Goal: Task Accomplishment & Management: Manage account settings

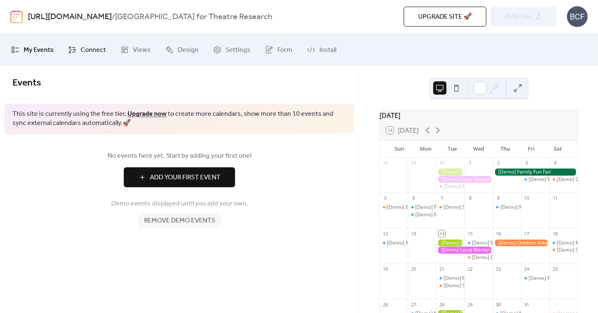
click at [97, 50] on span "Connect" at bounding box center [93, 50] width 25 height 13
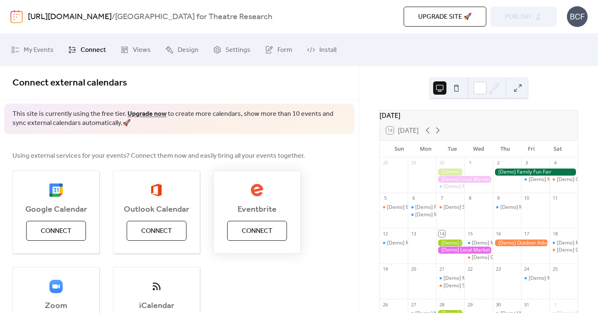
click at [260, 232] on span "Connect" at bounding box center [257, 231] width 31 height 10
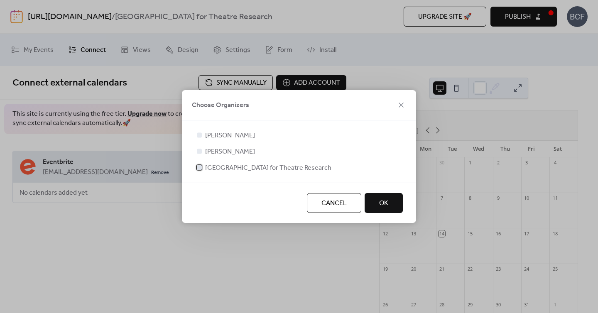
click at [237, 165] on span "[GEOGRAPHIC_DATA] for Theatre Research" at bounding box center [268, 168] width 126 height 10
click at [213, 149] on span "[PERSON_NAME]" at bounding box center [230, 152] width 50 height 10
click at [203, 152] on div at bounding box center [199, 151] width 8 height 8
click at [198, 150] on div at bounding box center [199, 151] width 5 height 5
click at [394, 200] on button "OK" at bounding box center [383, 203] width 38 height 20
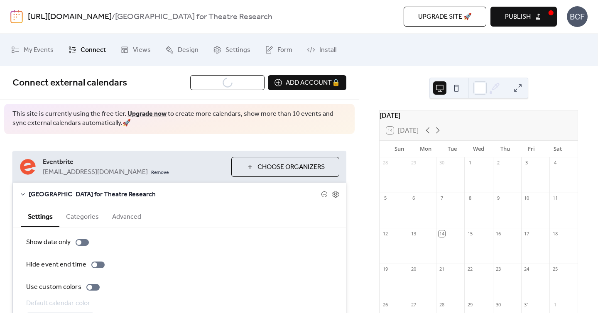
scroll to position [60, 0]
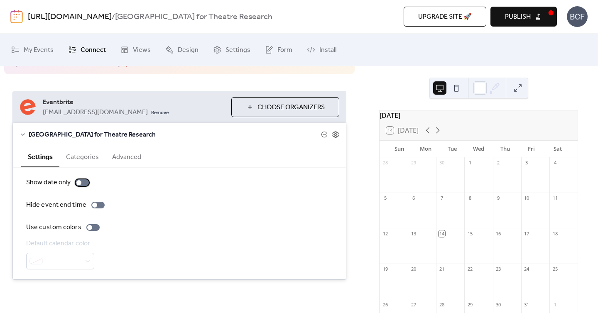
click at [81, 183] on div at bounding box center [82, 182] width 13 height 7
click at [77, 182] on div at bounding box center [82, 182] width 13 height 7
click at [84, 181] on div at bounding box center [82, 182] width 13 height 7
click at [77, 183] on div at bounding box center [82, 182] width 13 height 7
click at [92, 228] on div at bounding box center [92, 227] width 13 height 7
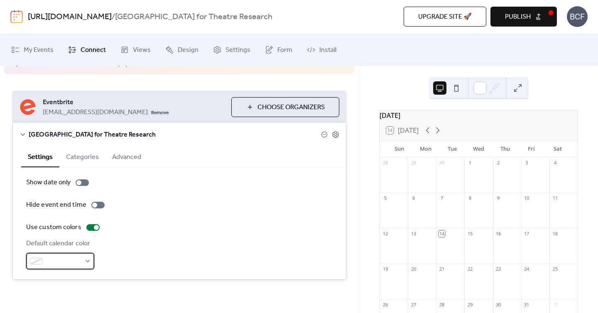
click at [77, 256] on div at bounding box center [60, 261] width 68 height 17
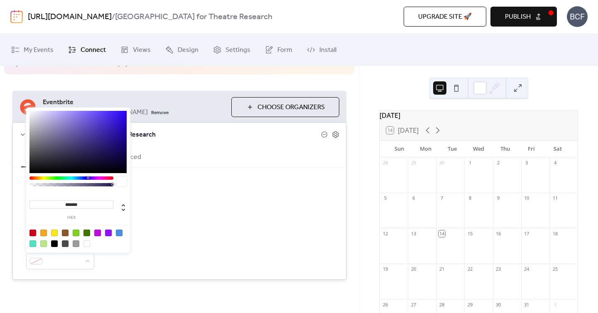
click at [166, 253] on div "Default calendar color" at bounding box center [179, 254] width 306 height 31
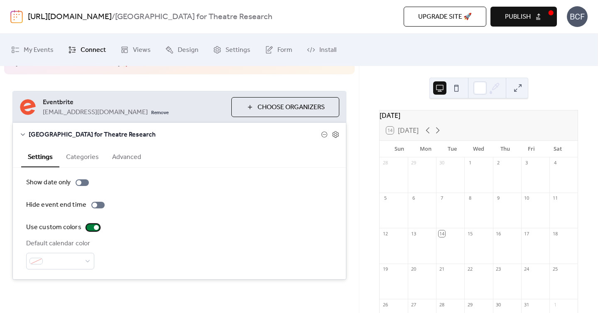
click at [91, 229] on div at bounding box center [92, 227] width 13 height 7
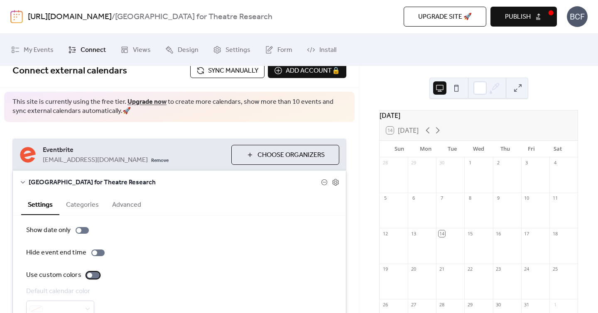
scroll to position [0, 0]
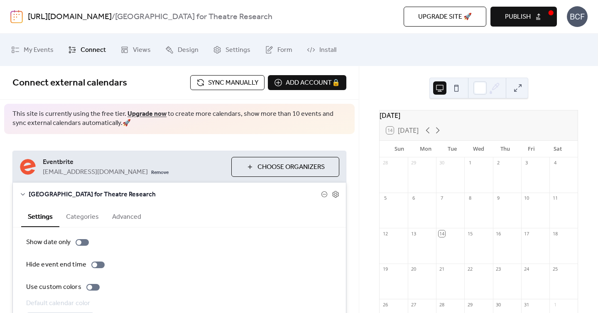
click at [213, 132] on div "This site is currently using the free tier. Upgrade now to create more calendar…" at bounding box center [179, 119] width 350 height 30
click at [144, 54] on span "Views" at bounding box center [142, 50] width 18 height 13
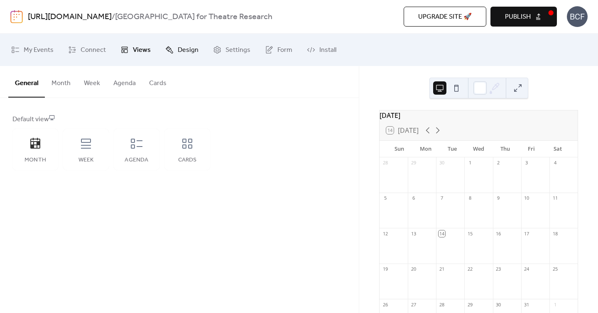
click at [186, 45] on span "Design" at bounding box center [188, 50] width 21 height 13
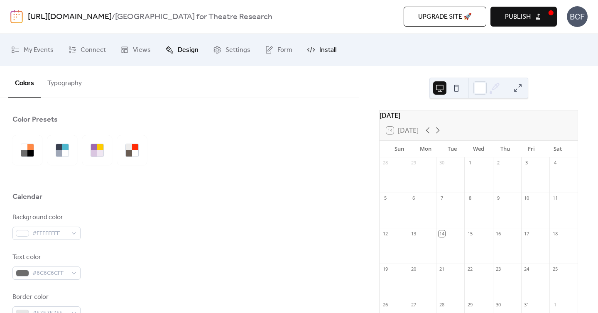
click at [326, 46] on span "Install" at bounding box center [327, 50] width 17 height 13
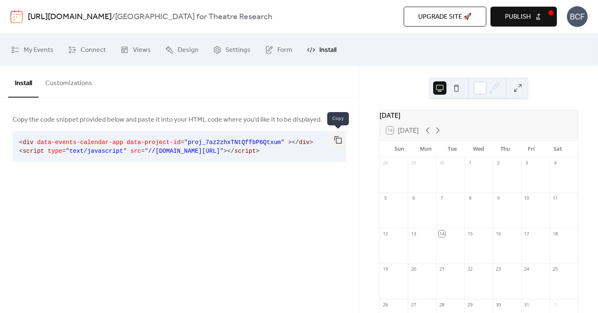
click at [336, 138] on button "button" at bounding box center [338, 140] width 17 height 18
click at [458, 92] on button at bounding box center [456, 87] width 13 height 13
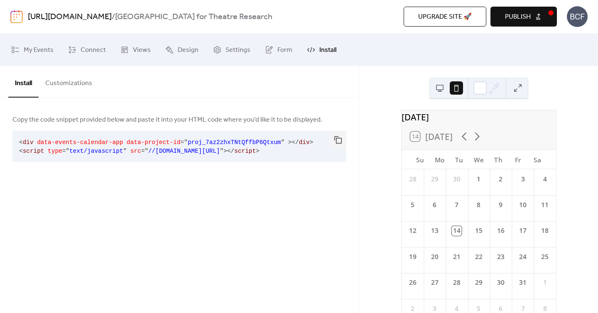
click at [442, 85] on button at bounding box center [439, 87] width 13 height 13
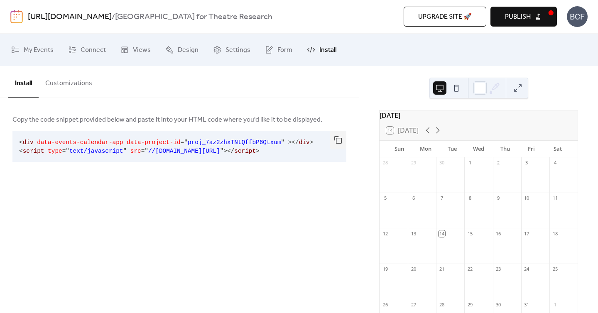
click at [80, 75] on button "Customizations" at bounding box center [69, 81] width 60 height 31
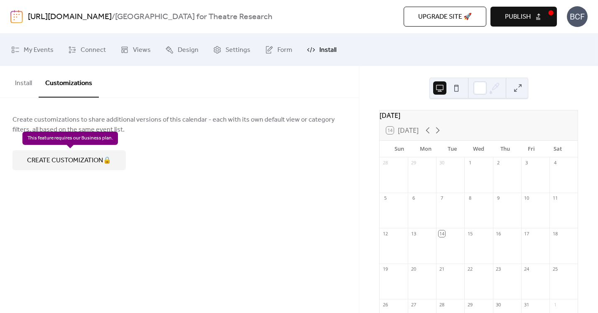
click at [62, 161] on div "Create customization 🔒" at bounding box center [68, 160] width 113 height 20
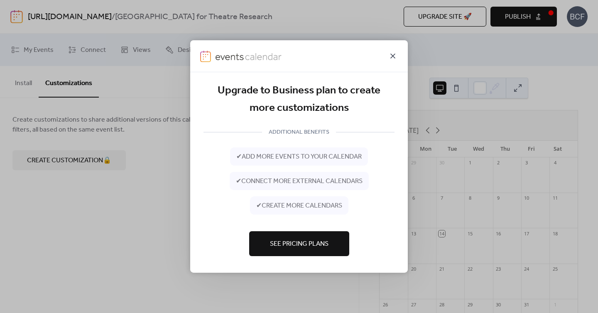
click at [391, 60] on icon at bounding box center [393, 56] width 10 height 10
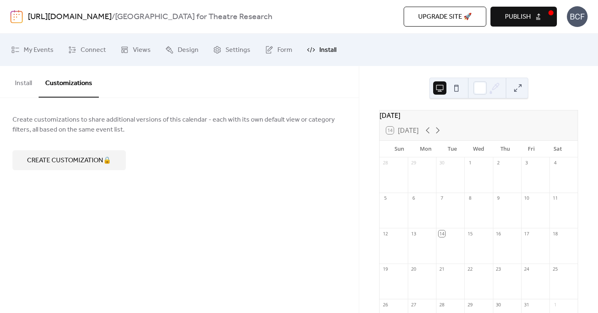
click at [200, 233] on div "Install Customizations Copy the code snippet provided below and paste it into y…" at bounding box center [179, 189] width 359 height 247
click at [524, 18] on span "Publish" at bounding box center [518, 17] width 26 height 10
click at [30, 50] on span "My Events" at bounding box center [39, 50] width 30 height 13
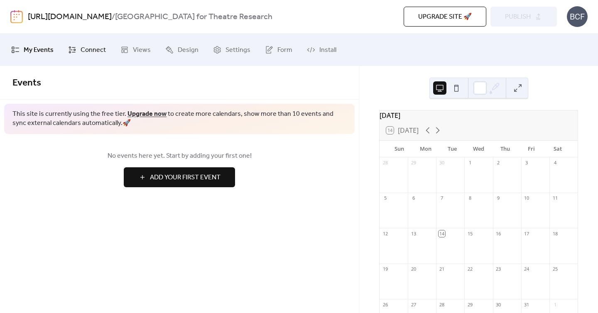
click at [89, 45] on span "Connect" at bounding box center [93, 50] width 25 height 13
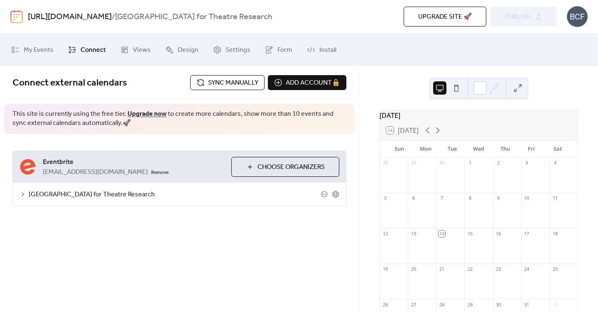
click at [22, 195] on icon at bounding box center [23, 194] width 7 height 7
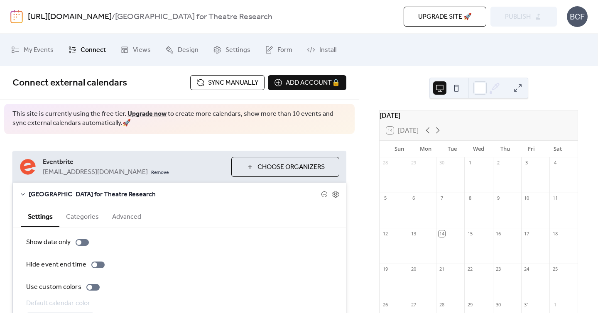
click at [24, 194] on icon at bounding box center [23, 194] width 4 height 2
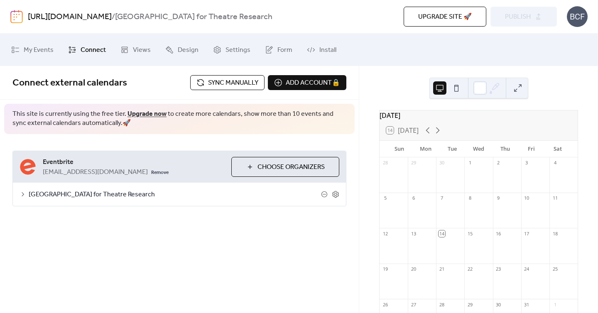
click at [262, 167] on span "Choose Organizers" at bounding box center [290, 167] width 67 height 10
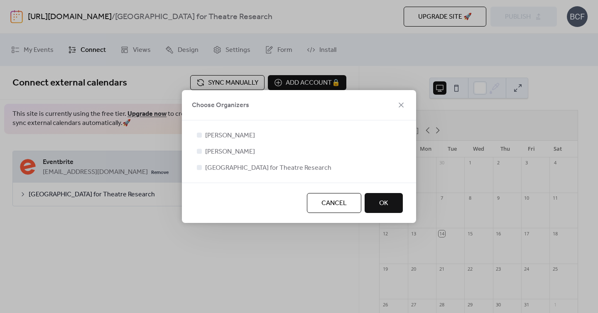
click at [201, 152] on div at bounding box center [199, 151] width 5 height 5
click at [199, 150] on div at bounding box center [199, 151] width 5 height 5
click at [198, 133] on div at bounding box center [199, 134] width 5 height 5
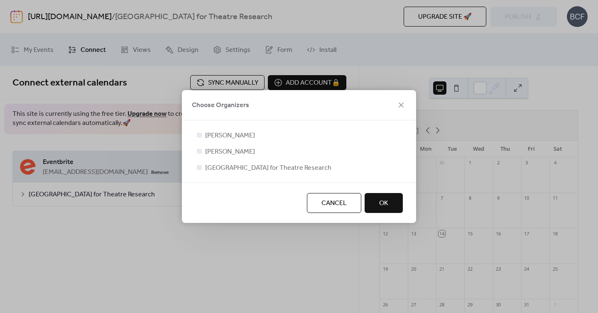
click at [198, 133] on div at bounding box center [199, 134] width 5 height 5
click at [309, 199] on button "Cancel" at bounding box center [334, 203] width 54 height 20
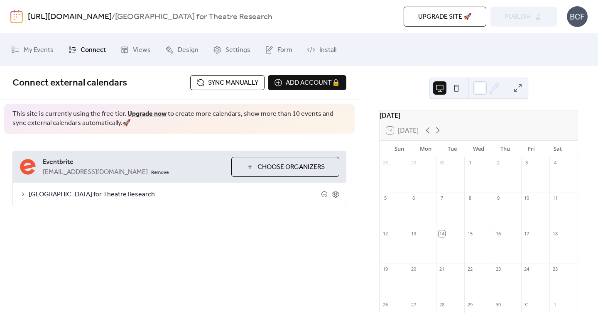
click at [282, 167] on span "Choose Organizers" at bounding box center [290, 167] width 67 height 10
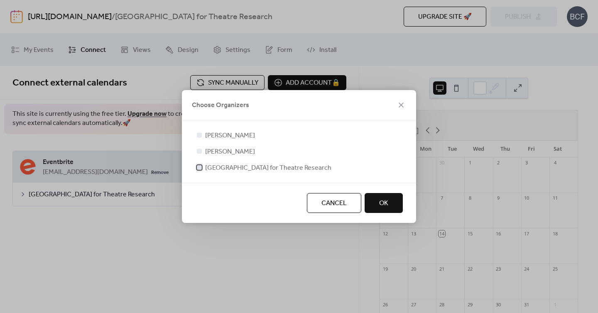
click at [202, 170] on div at bounding box center [199, 167] width 8 height 8
click at [199, 135] on div at bounding box center [199, 134] width 5 height 5
click at [378, 207] on button "OK" at bounding box center [383, 203] width 38 height 20
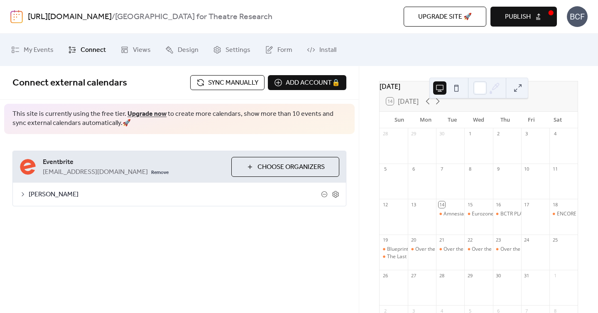
scroll to position [65, 0]
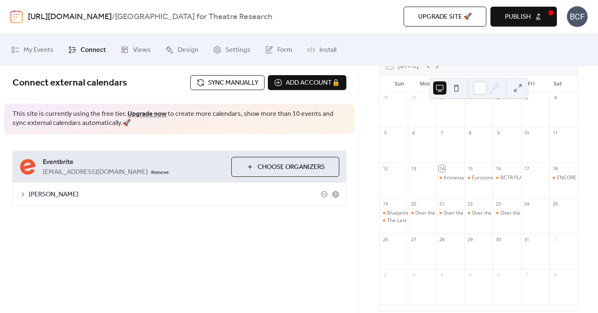
click at [231, 81] on span "Sync manually" at bounding box center [233, 83] width 50 height 10
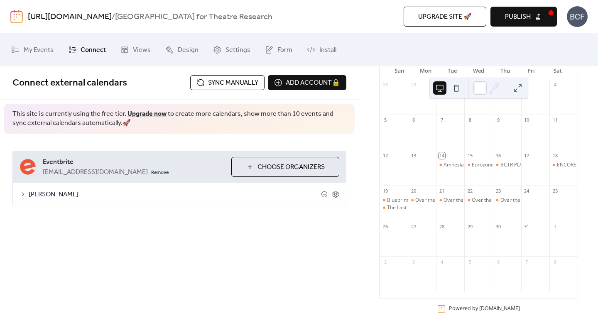
scroll to position [100, 0]
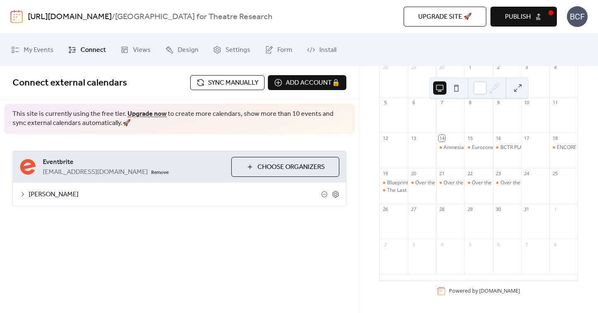
click at [518, 88] on button at bounding box center [517, 87] width 13 height 13
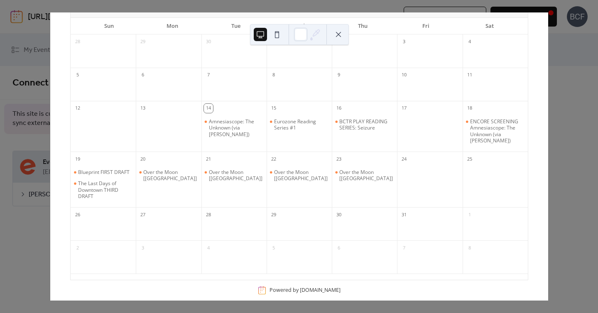
click at [310, 230] on div at bounding box center [298, 228] width 65 height 17
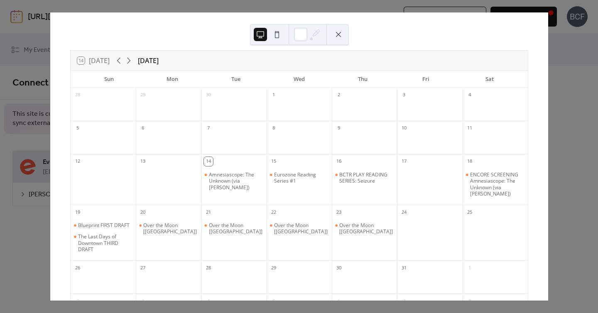
scroll to position [0, 0]
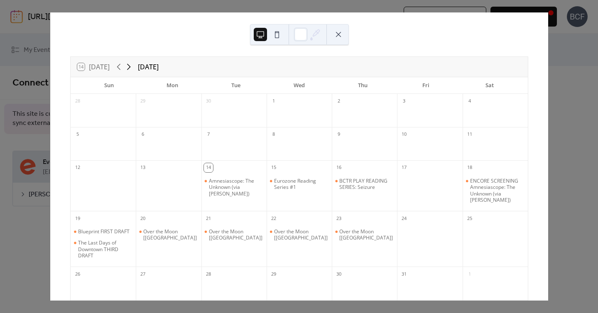
click at [127, 67] on icon at bounding box center [129, 67] width 10 height 10
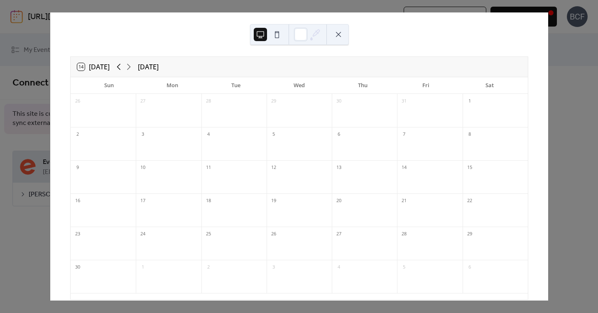
click at [118, 67] on icon at bounding box center [119, 67] width 4 height 6
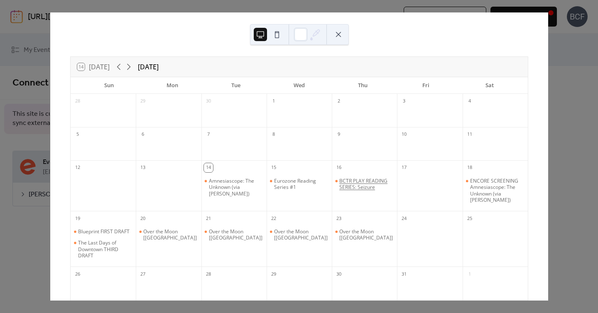
click at [357, 181] on div "BCTR PLAY READING SERIES: Seizure" at bounding box center [366, 184] width 54 height 13
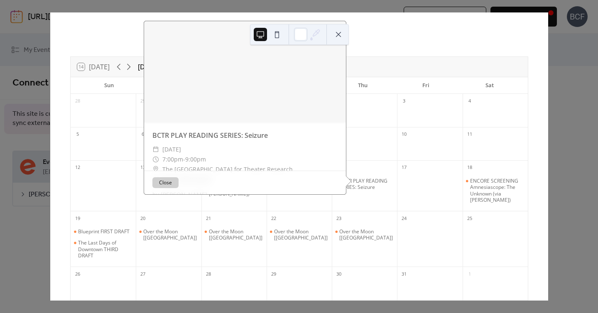
scroll to position [35, 0]
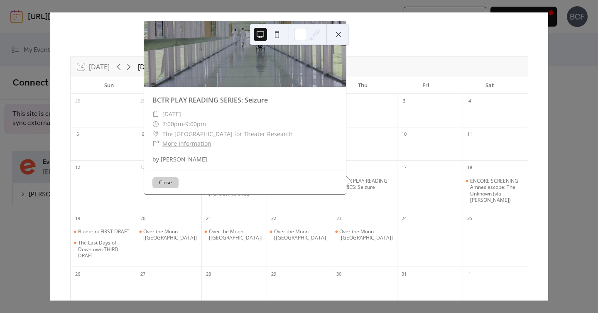
click at [165, 183] on button "Close" at bounding box center [165, 182] width 26 height 11
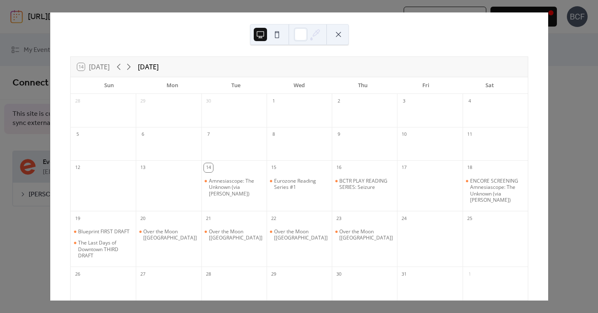
click at [271, 34] on button at bounding box center [276, 34] width 13 height 13
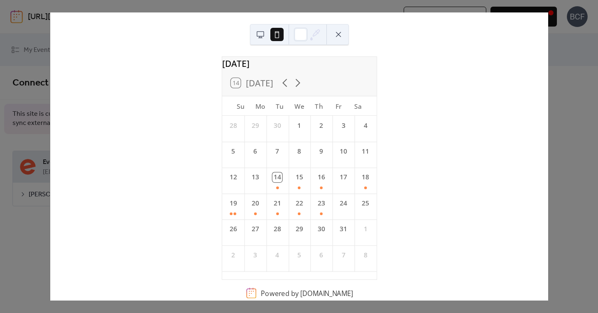
click at [256, 33] on button at bounding box center [260, 34] width 13 height 13
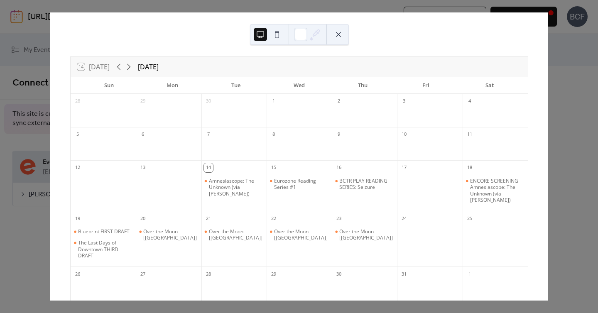
click at [340, 34] on button at bounding box center [338, 34] width 13 height 13
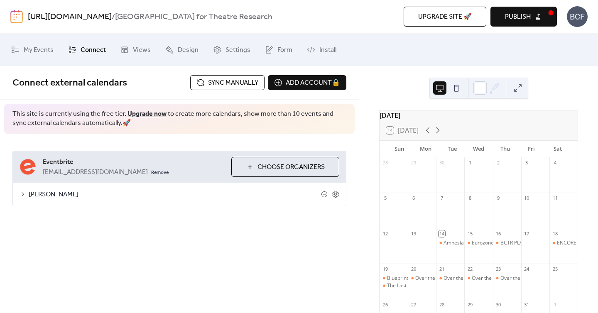
click at [144, 115] on link "Upgrade now" at bounding box center [146, 114] width 39 height 13
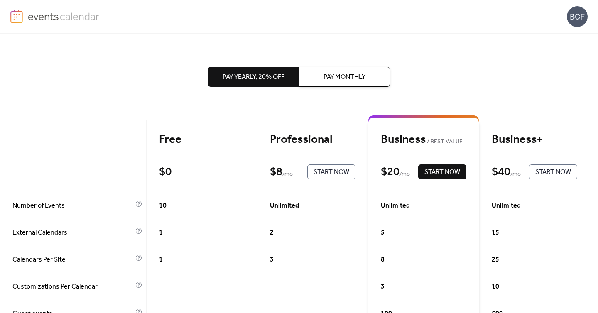
click at [185, 163] on div "Free $ 0 Start Now" at bounding box center [202, 156] width 111 height 72
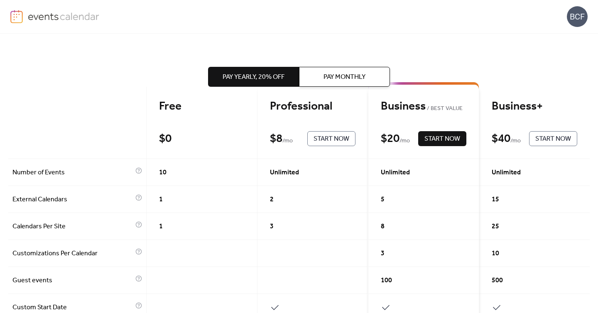
scroll to position [32, 0]
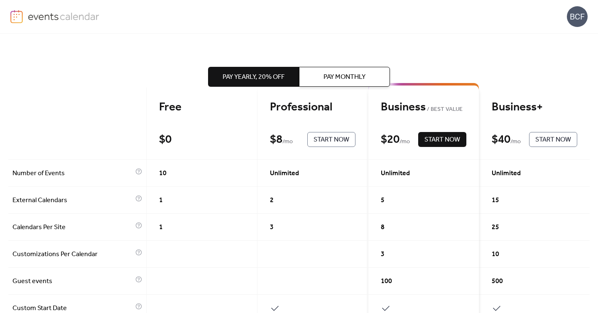
click at [317, 139] on span "Start Now" at bounding box center [331, 140] width 36 height 10
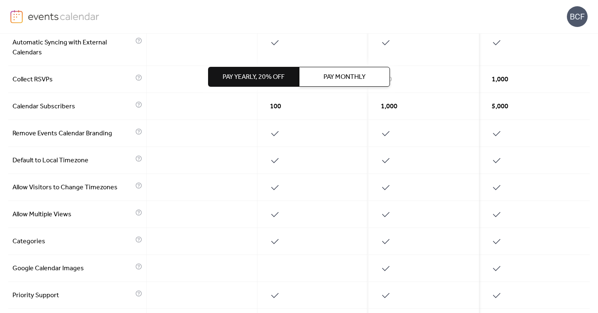
scroll to position [434, 0]
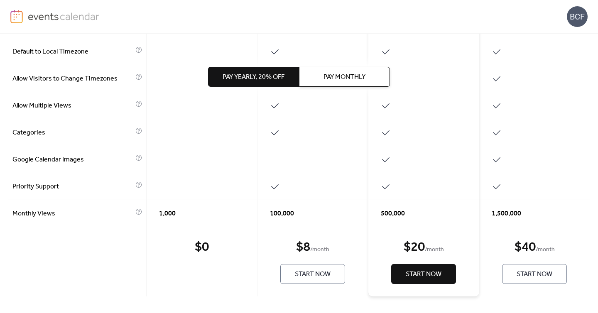
click at [261, 77] on span "Pay Yearly, 20% off" at bounding box center [253, 77] width 62 height 10
click at [309, 276] on span "Start Now" at bounding box center [313, 274] width 36 height 10
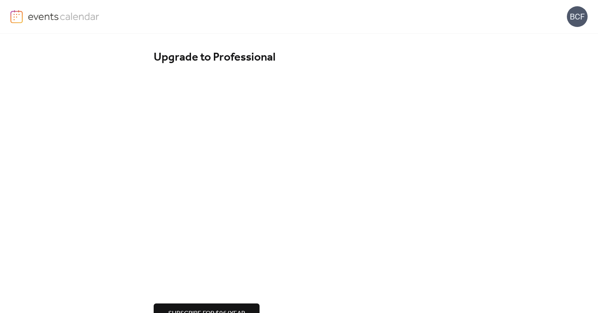
click at [106, 142] on div "Upgrade to Professional Subscribe for $96/year" at bounding box center [299, 187] width 598 height 306
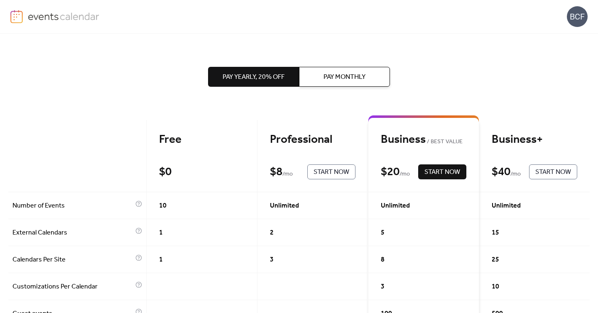
click at [40, 15] on img at bounding box center [64, 16] width 72 height 12
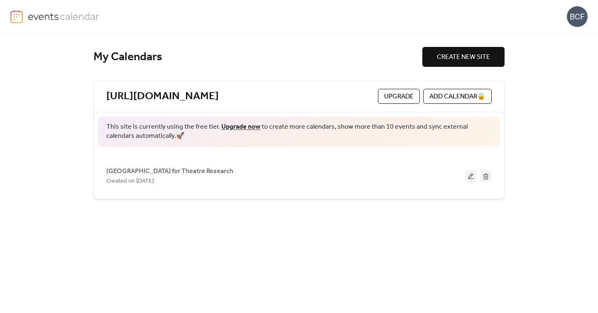
click at [242, 88] on div "[URL][DOMAIN_NAME] Upgrade ADD CALENDAR 🔒" at bounding box center [299, 97] width 410 height 32
click at [219, 97] on link "[URL][DOMAIN_NAME]" at bounding box center [162, 97] width 112 height 14
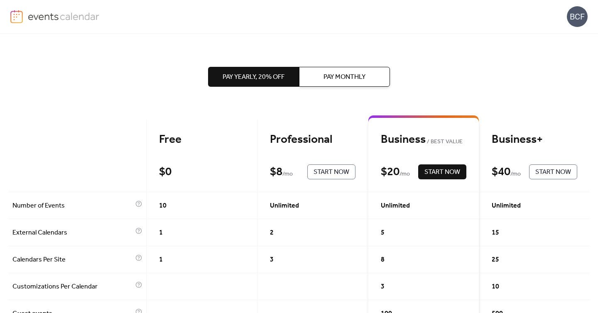
click at [46, 10] on div "BCF" at bounding box center [298, 16] width 577 height 33
click at [51, 18] on img at bounding box center [64, 16] width 72 height 12
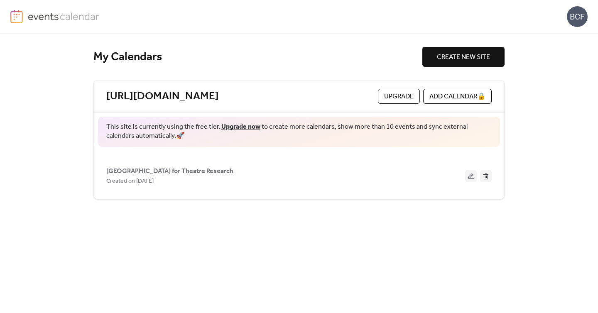
click at [578, 19] on div "BCF" at bounding box center [577, 16] width 21 height 21
click at [556, 38] on span "Account" at bounding box center [560, 37] width 24 height 10
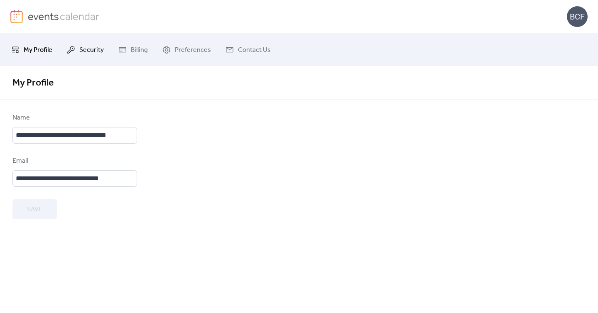
click at [95, 39] on link "Security" at bounding box center [85, 50] width 49 height 26
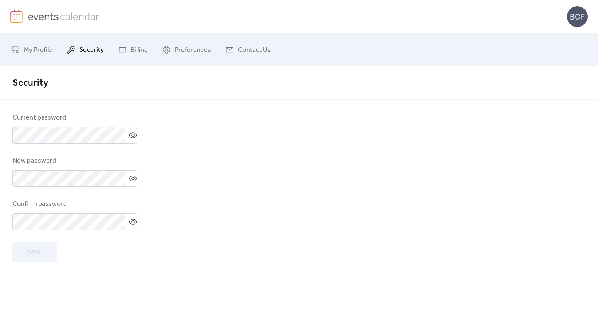
click at [61, 17] on img at bounding box center [64, 16] width 72 height 12
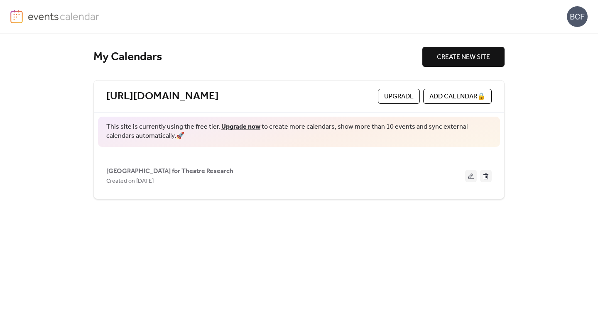
click at [274, 54] on div "My Calendars" at bounding box center [257, 57] width 329 height 15
click at [68, 17] on img at bounding box center [64, 16] width 72 height 12
click at [589, 18] on div "BCF" at bounding box center [299, 17] width 598 height 34
click at [577, 20] on div "BCF" at bounding box center [577, 16] width 21 height 21
click at [554, 38] on span "Account" at bounding box center [560, 37] width 24 height 10
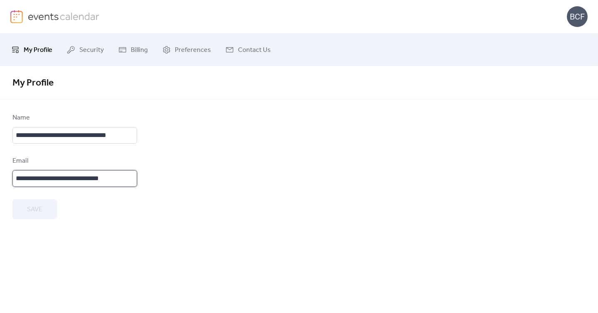
click at [106, 178] on input "**********" at bounding box center [74, 178] width 125 height 17
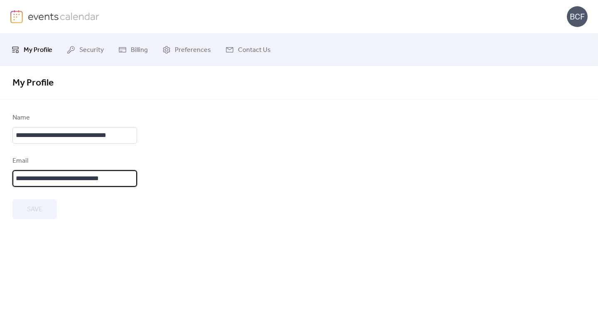
click at [106, 178] on input "**********" at bounding box center [74, 178] width 125 height 17
click at [223, 172] on form "**********" at bounding box center [298, 166] width 573 height 106
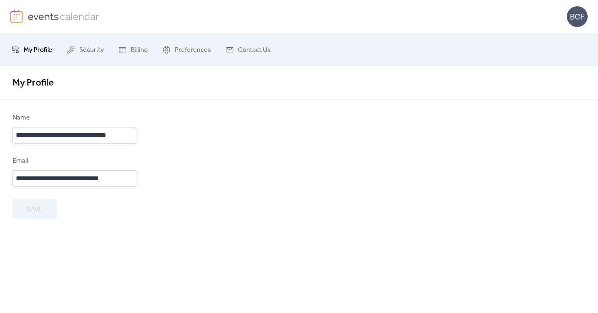
click at [43, 13] on img at bounding box center [64, 16] width 72 height 12
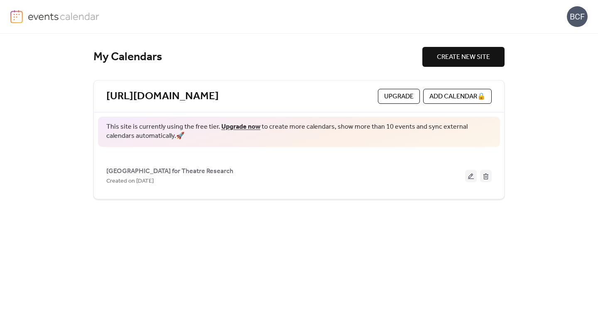
click at [240, 127] on link "Upgrade now" at bounding box center [240, 126] width 39 height 13
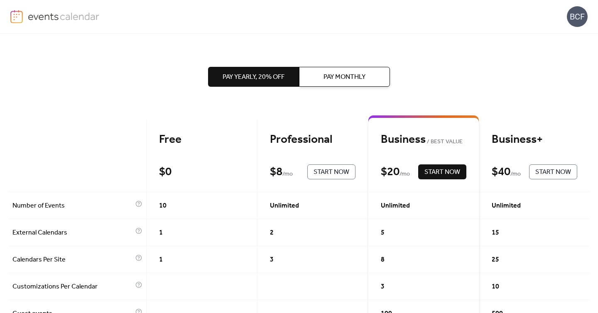
click at [326, 171] on span "Start Now" at bounding box center [331, 172] width 36 height 10
click at [323, 173] on span "Start Now" at bounding box center [331, 172] width 36 height 10
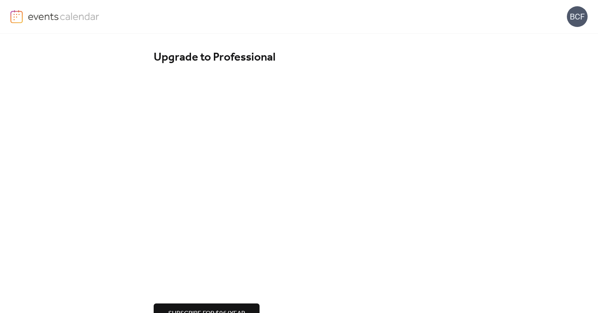
scroll to position [27, 0]
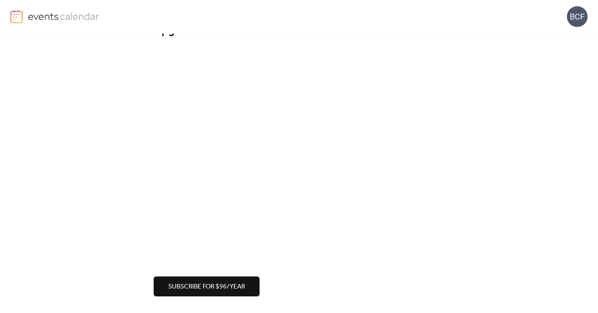
click at [63, 7] on div "BCF" at bounding box center [298, 16] width 577 height 33
click at [63, 15] on img at bounding box center [64, 16] width 72 height 12
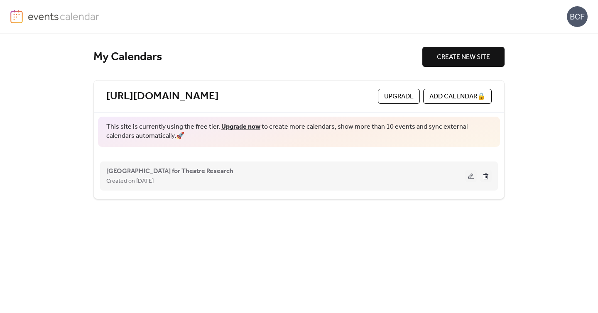
click at [255, 177] on div "Created on [DATE]" at bounding box center [285, 181] width 359 height 10
click at [196, 169] on span "[GEOGRAPHIC_DATA] for Theatre Research" at bounding box center [169, 171] width 127 height 10
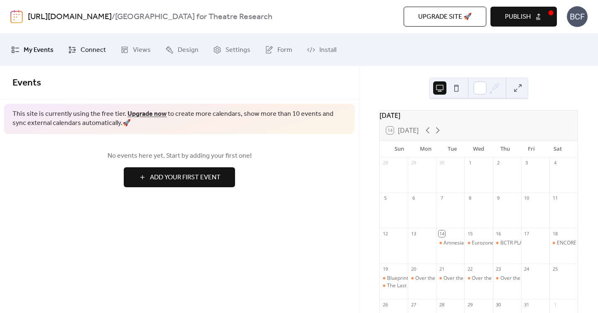
click at [86, 51] on span "Connect" at bounding box center [93, 50] width 25 height 13
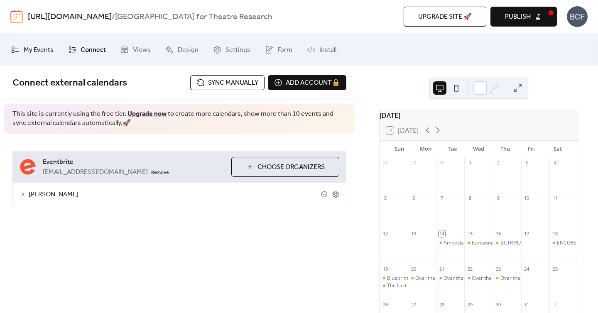
click at [51, 53] on span "My Events" at bounding box center [39, 50] width 30 height 13
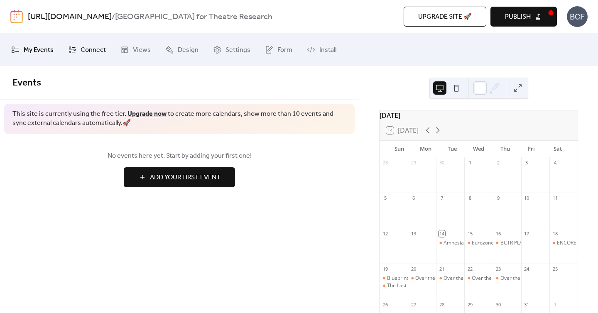
click at [86, 44] on span "Connect" at bounding box center [93, 50] width 25 height 13
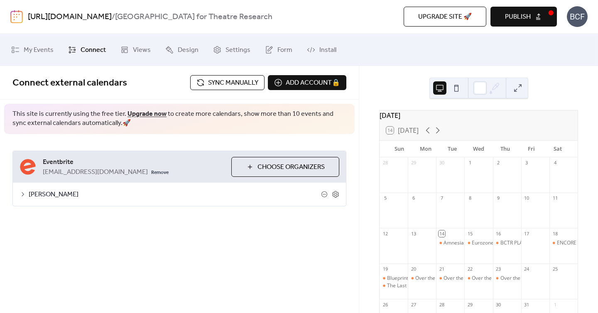
click at [260, 82] on button "Sync manually" at bounding box center [227, 82] width 74 height 15
click at [46, 54] on span "My Events" at bounding box center [39, 50] width 30 height 13
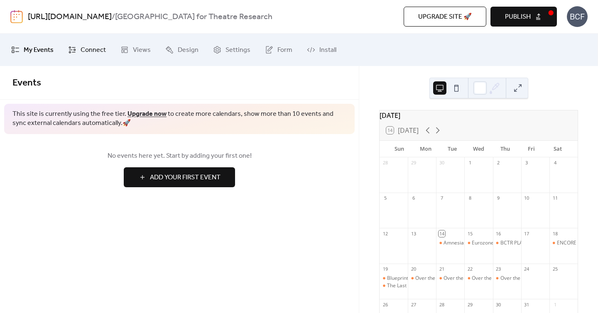
click at [90, 57] on link "Connect" at bounding box center [87, 50] width 50 height 26
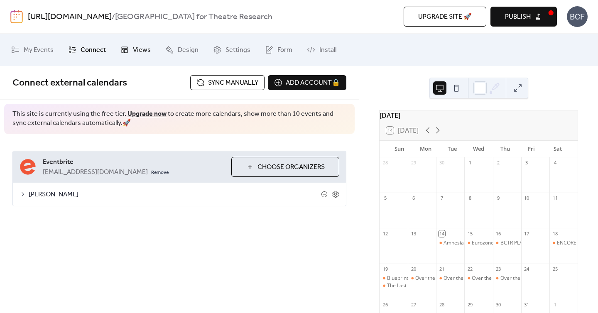
click at [138, 46] on span "Views" at bounding box center [142, 50] width 18 height 13
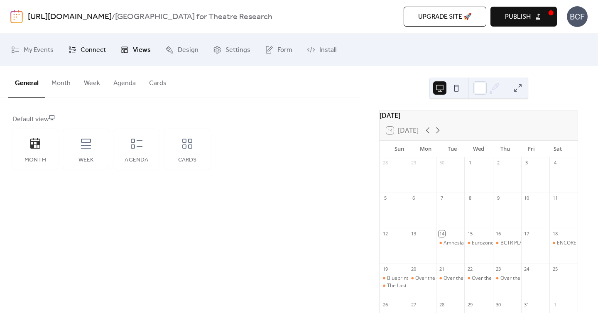
click at [102, 50] on span "Connect" at bounding box center [93, 50] width 25 height 13
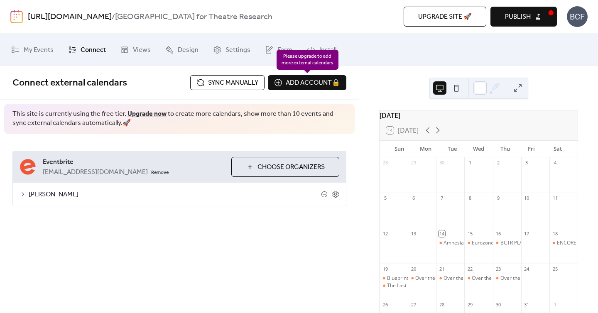
click at [296, 83] on div "Add account 🔒 🔒" at bounding box center [307, 82] width 78 height 15
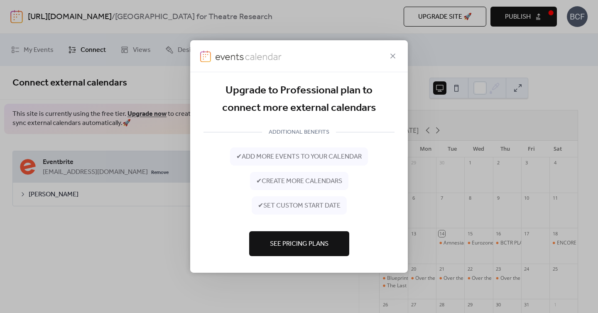
click at [319, 243] on span "See Pricing Plans" at bounding box center [299, 244] width 59 height 10
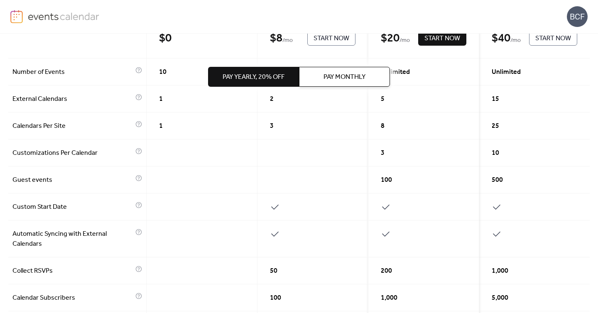
scroll to position [138, 0]
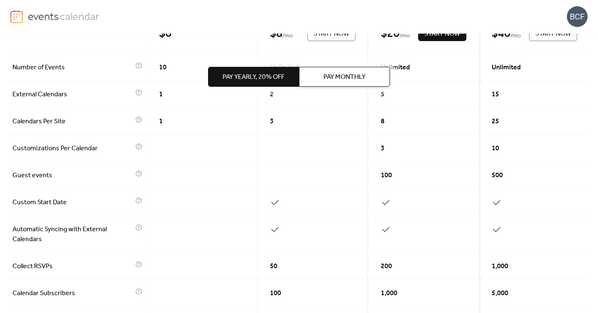
click at [290, 200] on div at bounding box center [312, 202] width 111 height 27
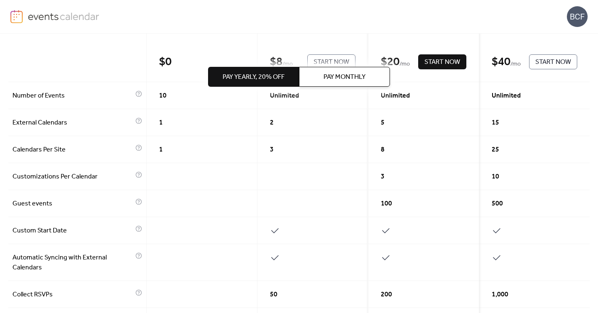
scroll to position [0, 0]
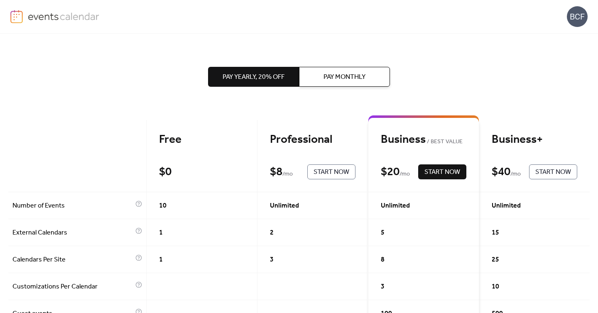
click at [319, 173] on span "Start Now" at bounding box center [331, 172] width 36 height 10
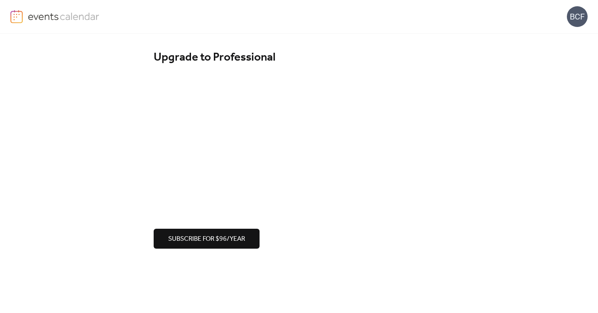
click at [48, 24] on div "BCF" at bounding box center [298, 16] width 577 height 33
click at [51, 16] on img at bounding box center [64, 16] width 72 height 12
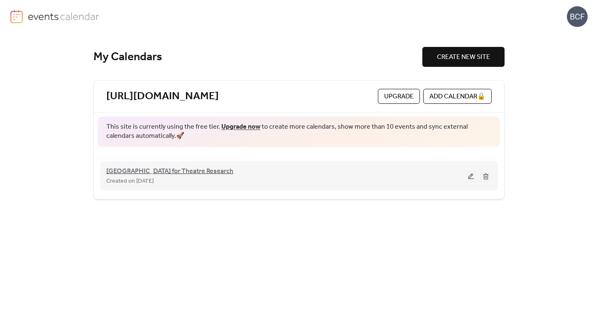
click at [197, 173] on span "[GEOGRAPHIC_DATA] for Theatre Research" at bounding box center [169, 171] width 127 height 10
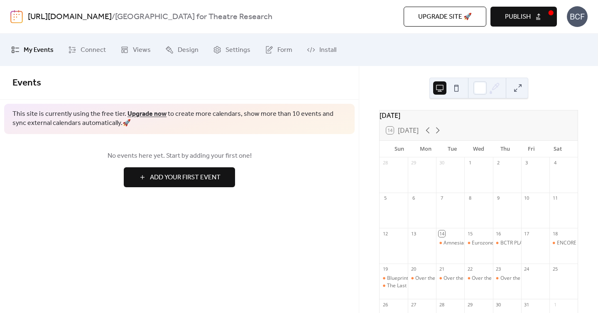
click at [206, 180] on span "Add Your First Event" at bounding box center [185, 178] width 71 height 10
click at [83, 48] on span "Connect" at bounding box center [93, 50] width 25 height 13
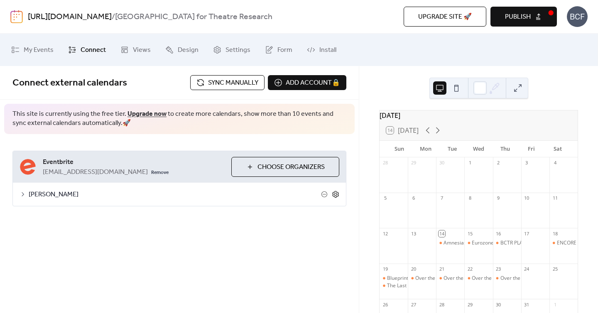
click at [335, 193] on icon at bounding box center [335, 194] width 3 height 3
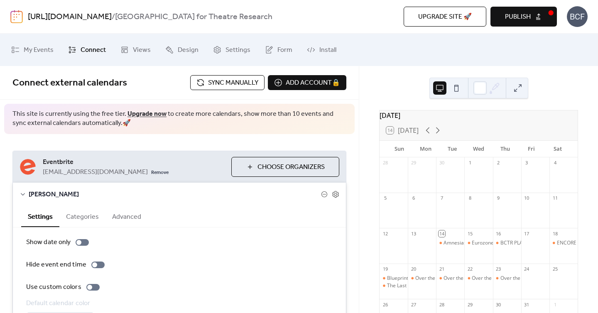
scroll to position [60, 0]
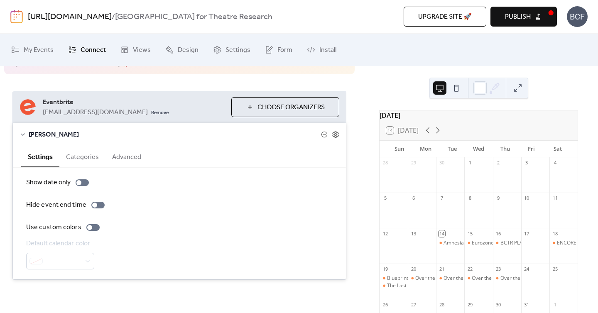
click at [91, 156] on button "Categories" at bounding box center [82, 156] width 46 height 20
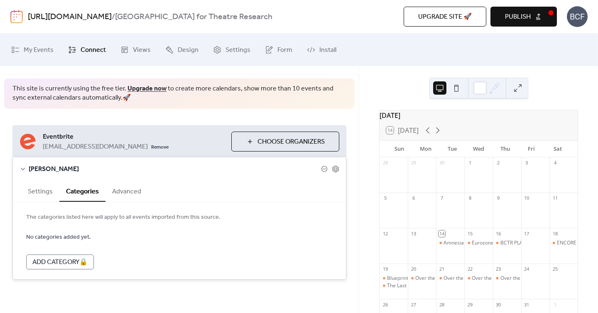
scroll to position [25, 0]
click at [125, 187] on button "Advanced" at bounding box center [126, 191] width 42 height 20
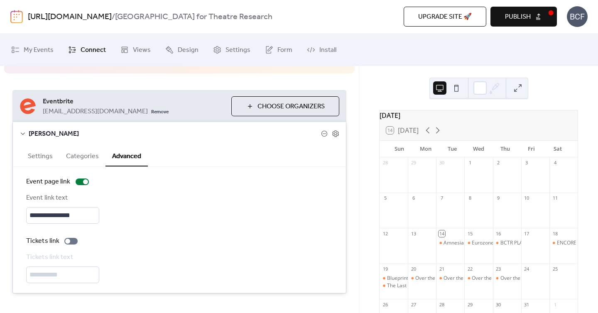
scroll to position [74, 0]
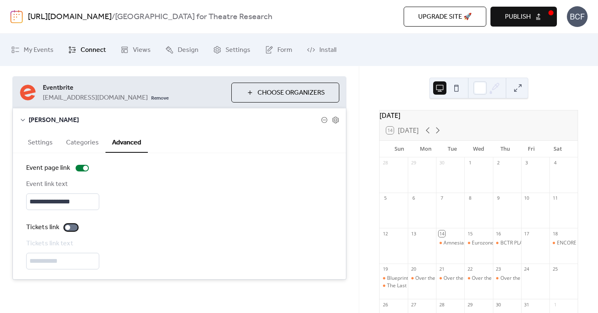
click at [73, 232] on label "Tickets link" at bounding box center [53, 227] width 55 height 10
click at [38, 141] on button "Settings" at bounding box center [40, 142] width 38 height 20
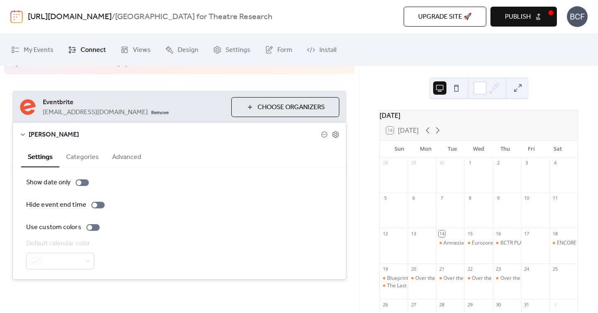
click at [276, 109] on span "Choose Organizers" at bounding box center [290, 108] width 67 height 10
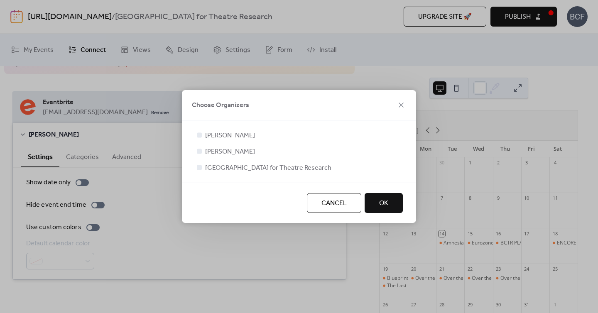
click at [198, 152] on div at bounding box center [199, 151] width 5 height 5
click at [390, 204] on button "OK" at bounding box center [383, 203] width 38 height 20
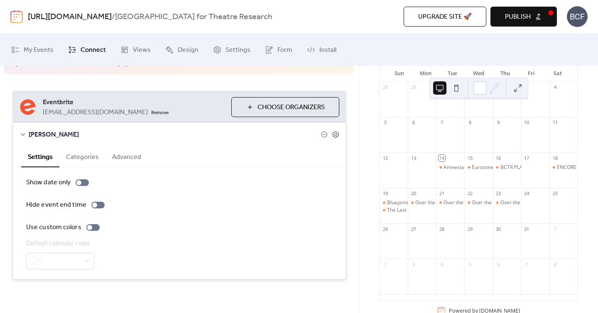
scroll to position [79, 0]
click at [457, 90] on button at bounding box center [456, 87] width 13 height 13
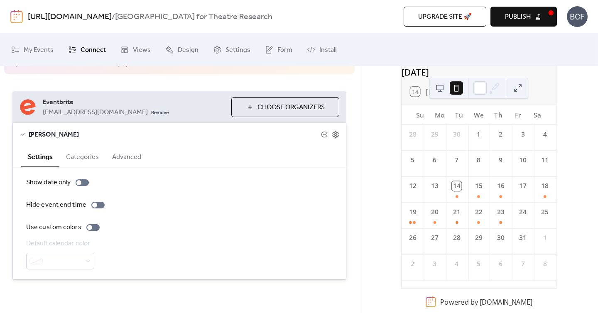
click at [441, 88] on button at bounding box center [439, 87] width 13 height 13
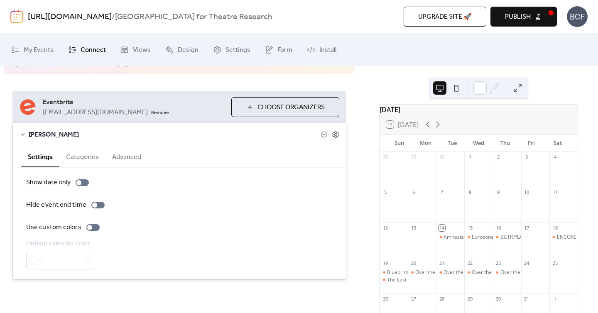
scroll to position [0, 0]
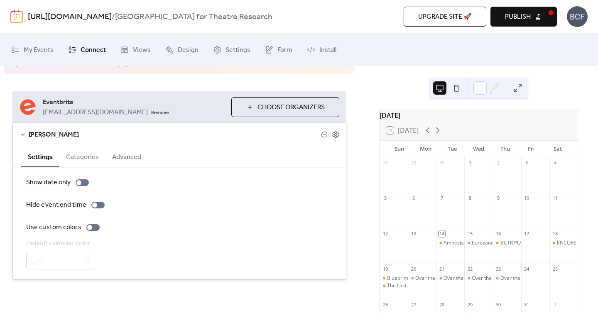
click at [526, 19] on span "Publish" at bounding box center [518, 17] width 26 height 10
click at [90, 160] on button "Categories" at bounding box center [82, 156] width 46 height 20
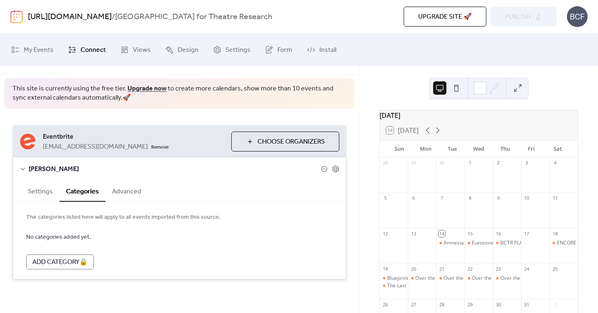
scroll to position [25, 0]
click at [130, 188] on button "Advanced" at bounding box center [126, 191] width 42 height 20
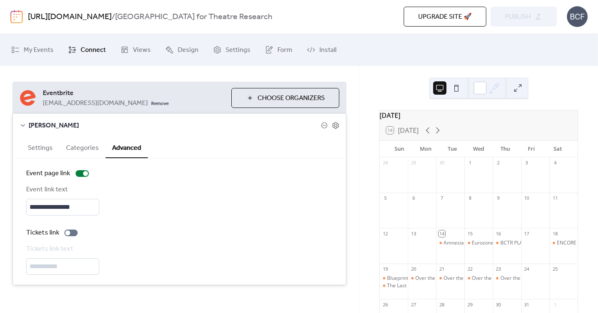
scroll to position [74, 0]
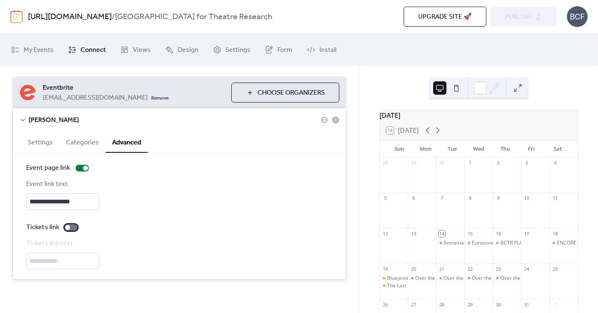
click at [72, 228] on div at bounding box center [70, 227] width 13 height 7
click at [166, 249] on div "**********" at bounding box center [179, 254] width 306 height 31
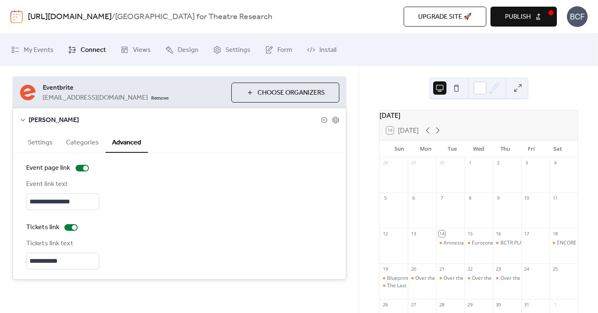
click at [516, 20] on span "Publish" at bounding box center [518, 17] width 26 height 10
click at [355, 237] on div "**********" at bounding box center [179, 178] width 359 height 237
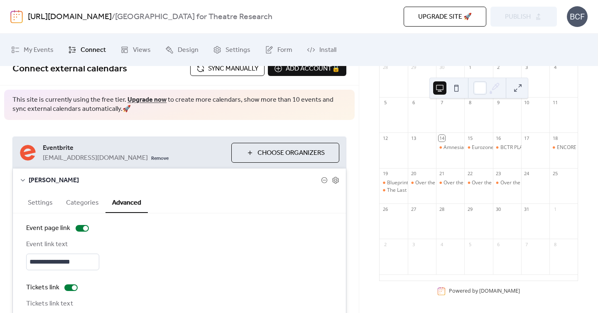
scroll to position [13, 0]
click at [88, 201] on button "Categories" at bounding box center [82, 203] width 46 height 20
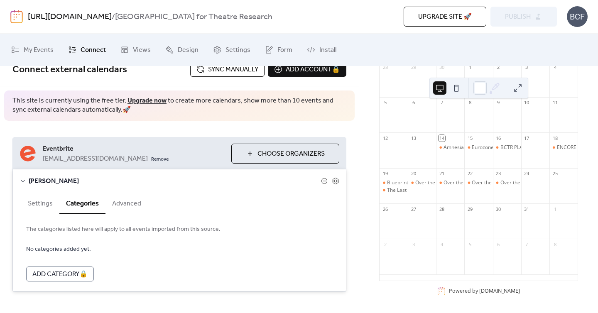
scroll to position [25, 0]
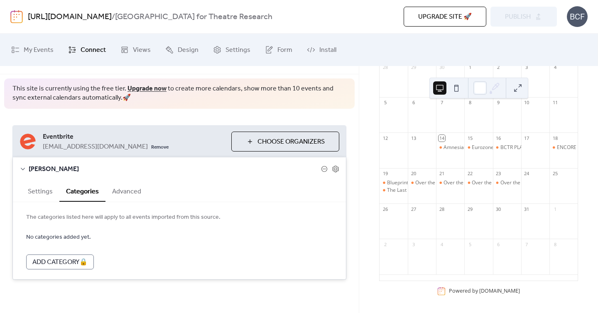
click at [50, 191] on button "Settings" at bounding box center [40, 191] width 38 height 20
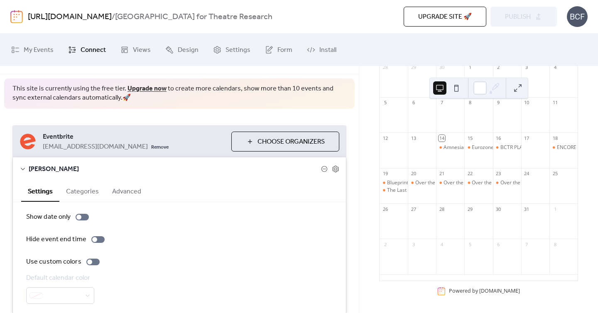
scroll to position [0, 0]
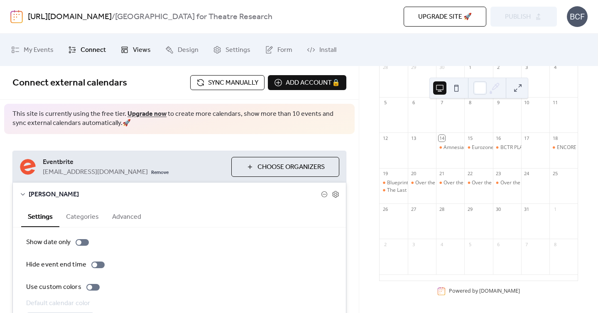
click at [134, 45] on span "Views" at bounding box center [142, 50] width 18 height 13
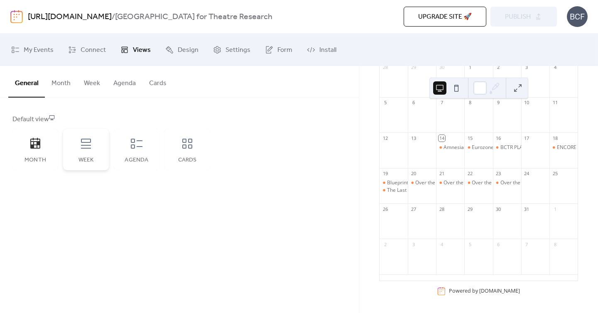
click at [80, 149] on icon at bounding box center [85, 143] width 13 height 13
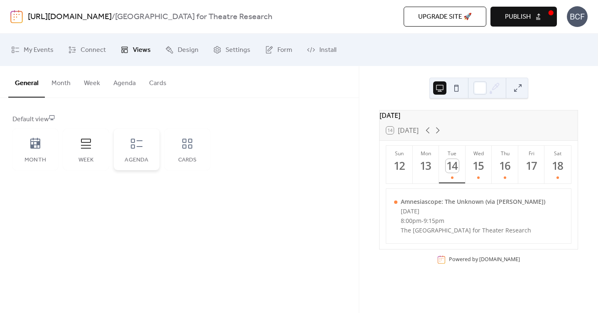
click at [122, 152] on div "Agenda" at bounding box center [137, 150] width 46 height 42
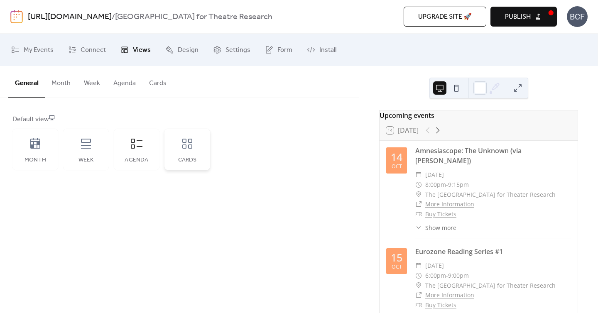
click at [199, 142] on div "Cards" at bounding box center [187, 150] width 46 height 42
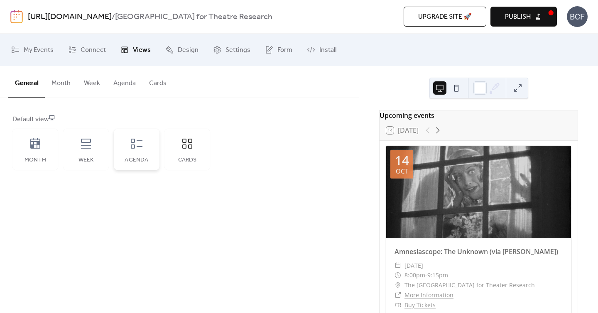
click at [132, 142] on icon at bounding box center [137, 144] width 12 height 10
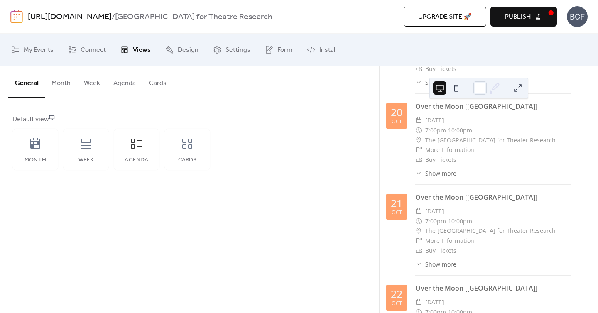
scroll to position [731, 0]
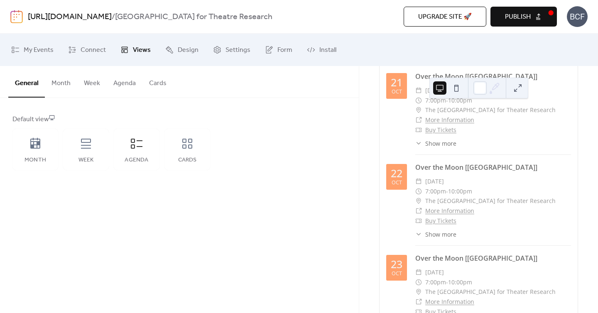
click at [536, 13] on button "Publish" at bounding box center [523, 17] width 66 height 20
click at [34, 139] on icon at bounding box center [35, 143] width 13 height 13
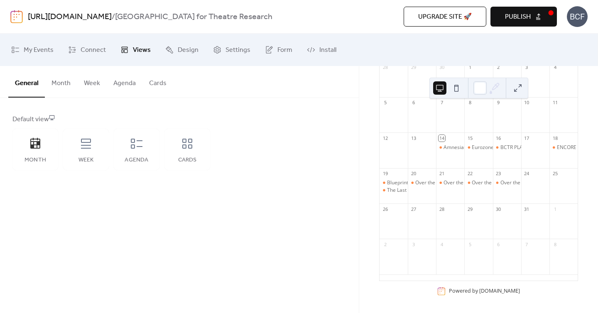
scroll to position [0, 0]
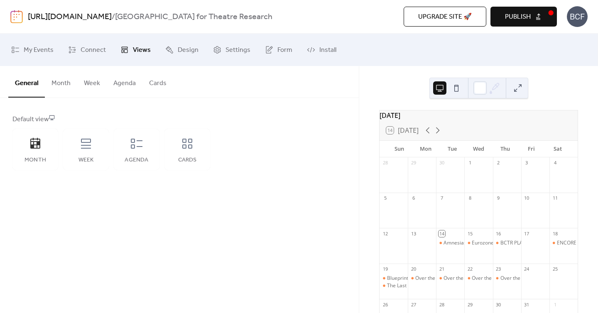
click at [514, 20] on span "Publish" at bounding box center [518, 17] width 26 height 10
click at [230, 57] on link "Settings" at bounding box center [232, 50] width 50 height 26
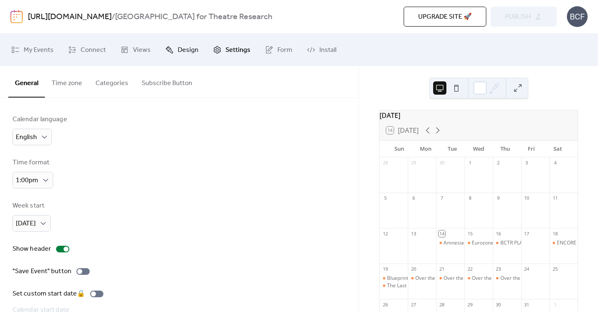
click at [192, 51] on span "Design" at bounding box center [188, 50] width 21 height 13
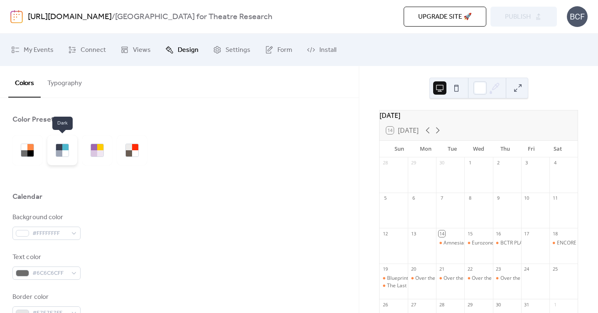
click at [72, 156] on div at bounding box center [62, 150] width 30 height 30
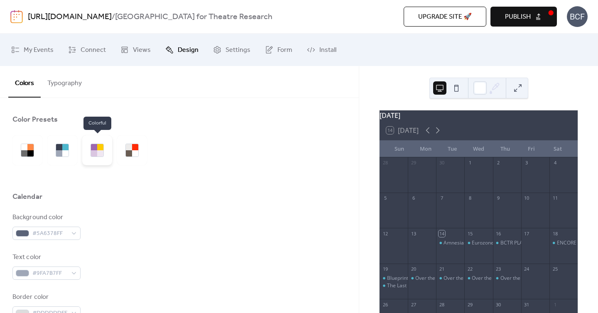
click at [98, 150] on div at bounding box center [100, 153] width 6 height 6
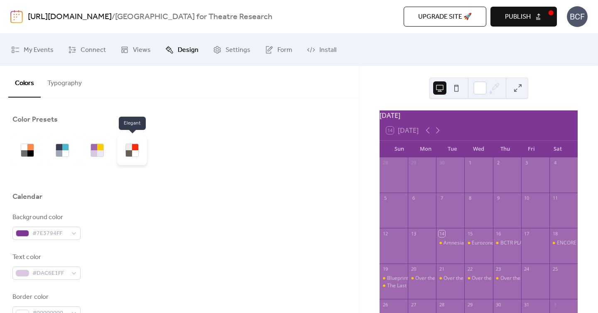
click at [125, 150] on div at bounding box center [132, 150] width 30 height 30
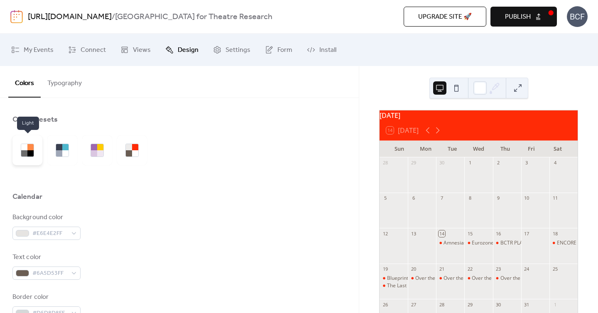
click at [24, 150] on div at bounding box center [24, 147] width 6 height 6
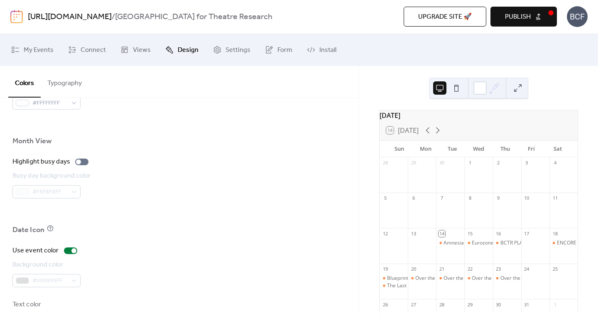
scroll to position [560, 0]
click at [82, 164] on label "Highlight busy days" at bounding box center [51, 161] width 79 height 10
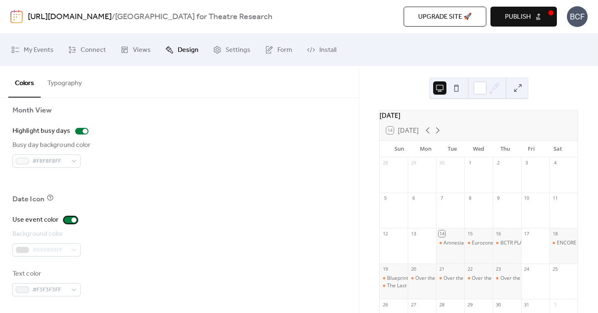
click at [67, 220] on div at bounding box center [70, 220] width 13 height 7
click at [76, 220] on div at bounding box center [70, 220] width 13 height 7
click at [524, 19] on span "Publish" at bounding box center [518, 17] width 26 height 10
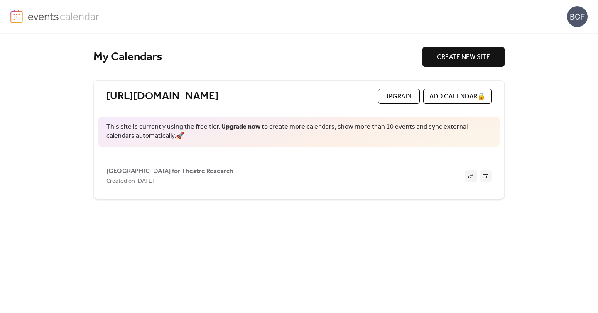
click at [38, 19] on img at bounding box center [64, 16] width 72 height 12
click at [71, 23] on link at bounding box center [54, 16] width 89 height 13
